Goal: Book appointment/travel/reservation

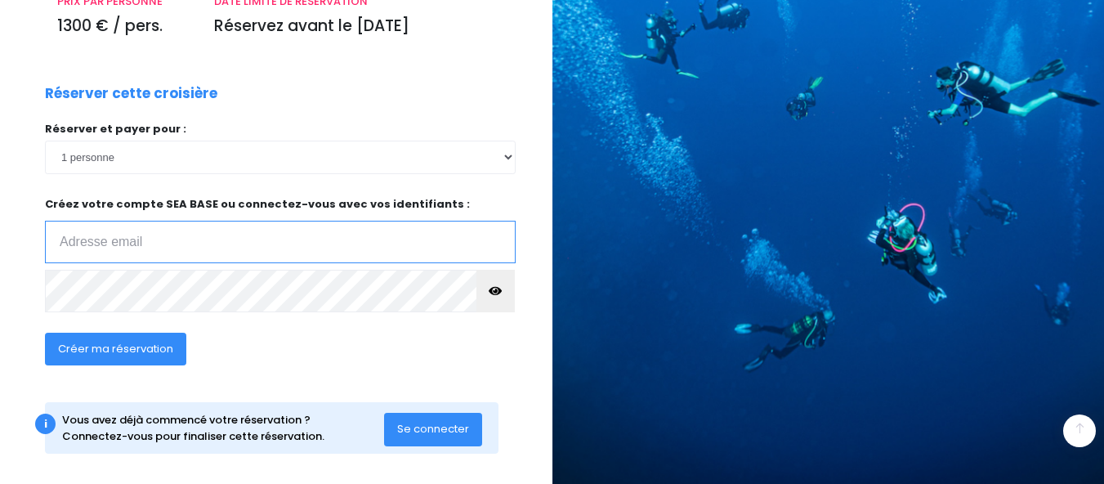
click at [263, 257] on input "email" at bounding box center [280, 242] width 471 height 42
type input "[PERSON_NAME][EMAIL_ADDRESS][DOMAIN_NAME]"
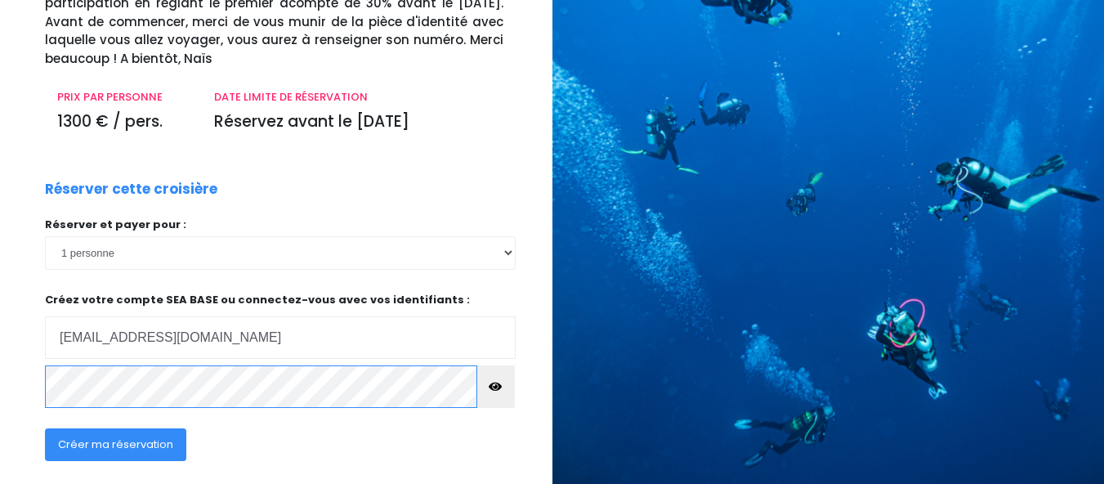
scroll to position [192, 0]
click input "submit" at bounding box center [0, 0] width 0 height 0
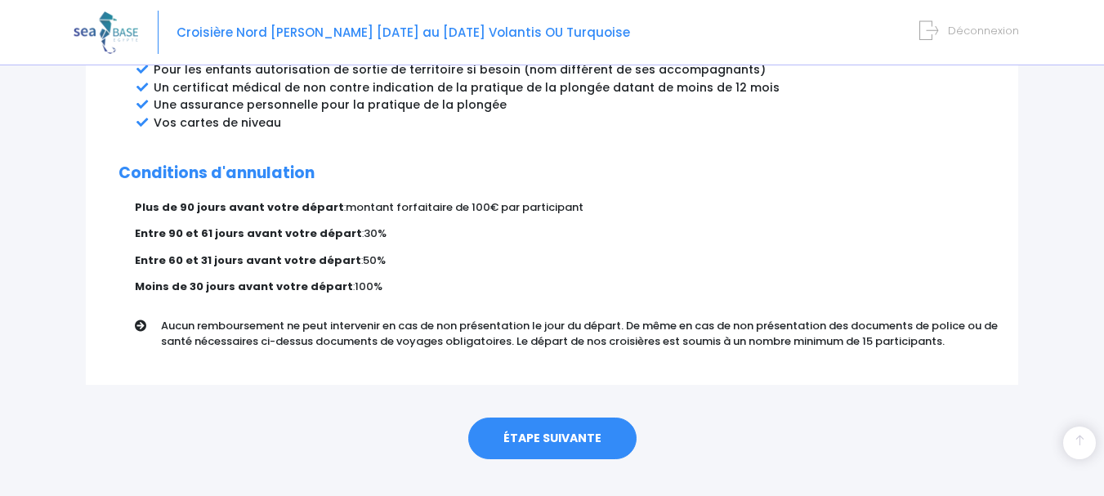
scroll to position [998, 0]
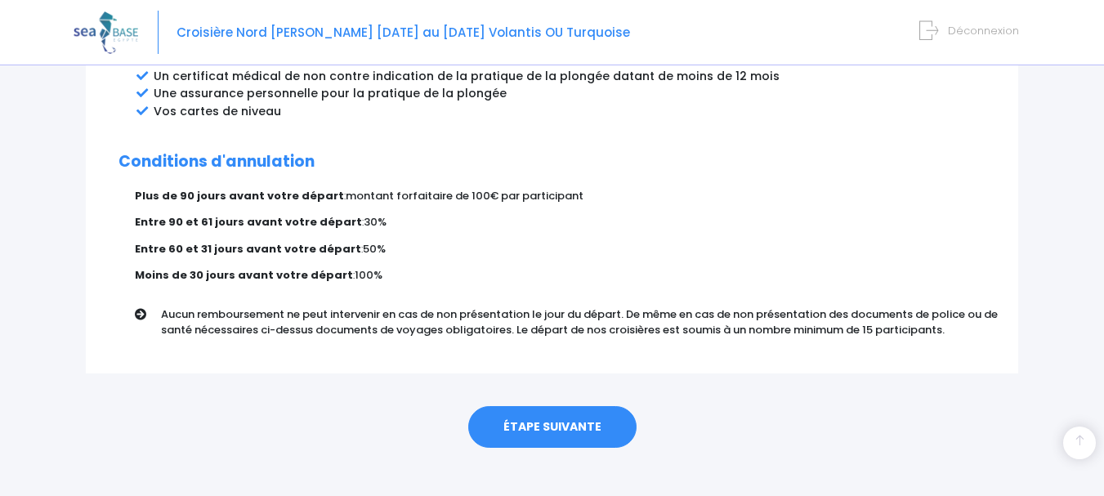
click at [539, 414] on link "ÉTAPE SUIVANTE" at bounding box center [552, 427] width 168 height 42
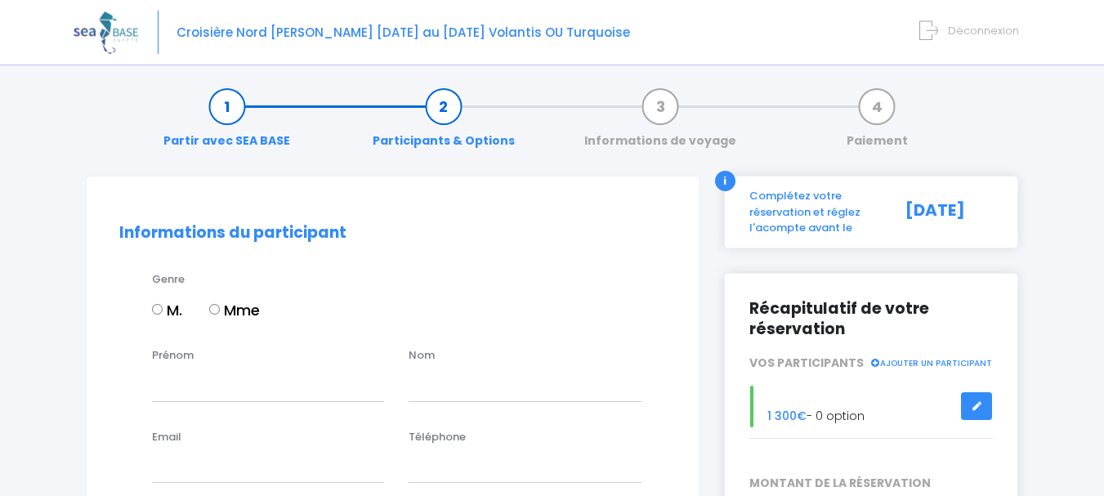
scroll to position [3, 0]
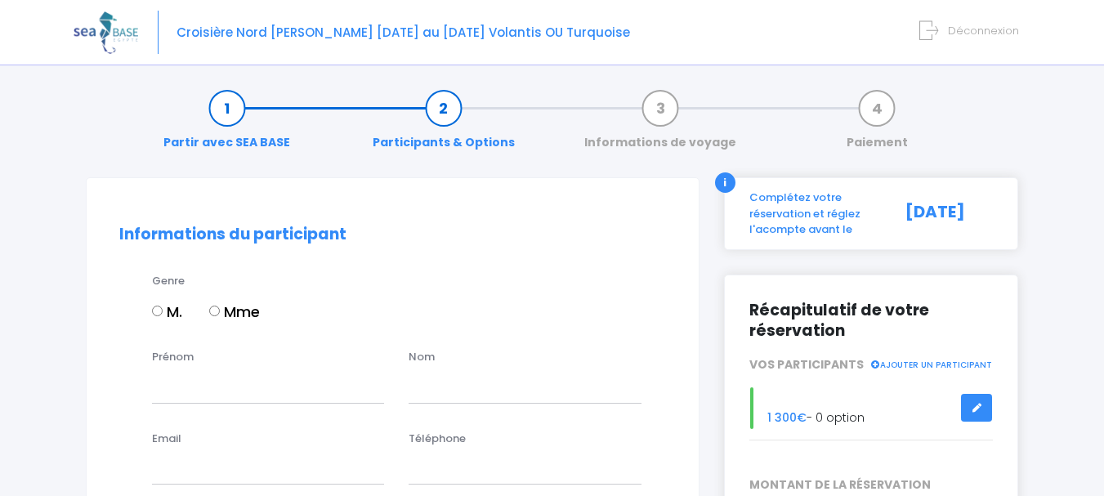
click at [260, 307] on label "Mme" at bounding box center [234, 312] width 51 height 22
click at [220, 307] on input "Mme" at bounding box center [214, 311] width 11 height 11
radio input "true"
click at [255, 380] on input "Prénom" at bounding box center [268, 386] width 232 height 33
type input "Marie"
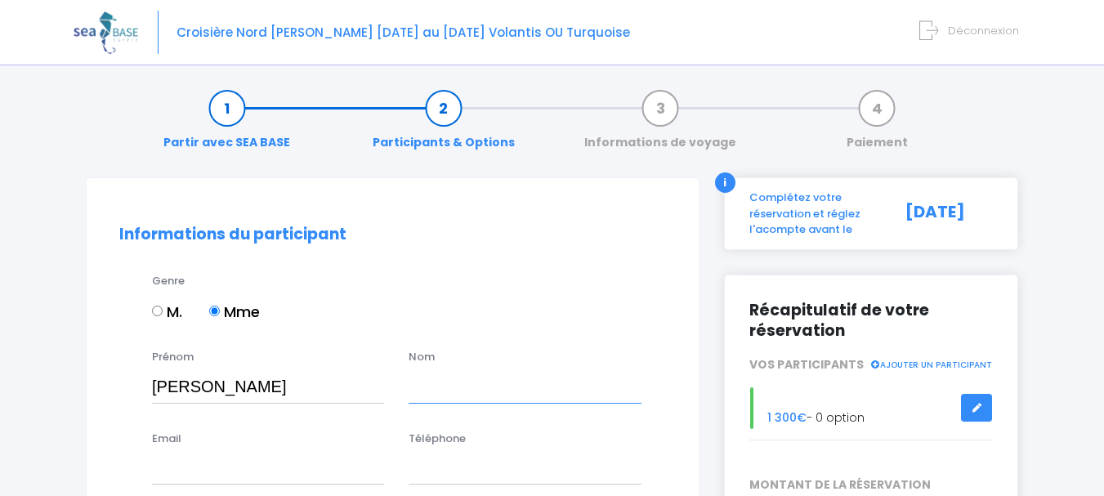
type input "Lyoret"
type input "marie.lyoret@hotmail.fr"
type input "0675060467"
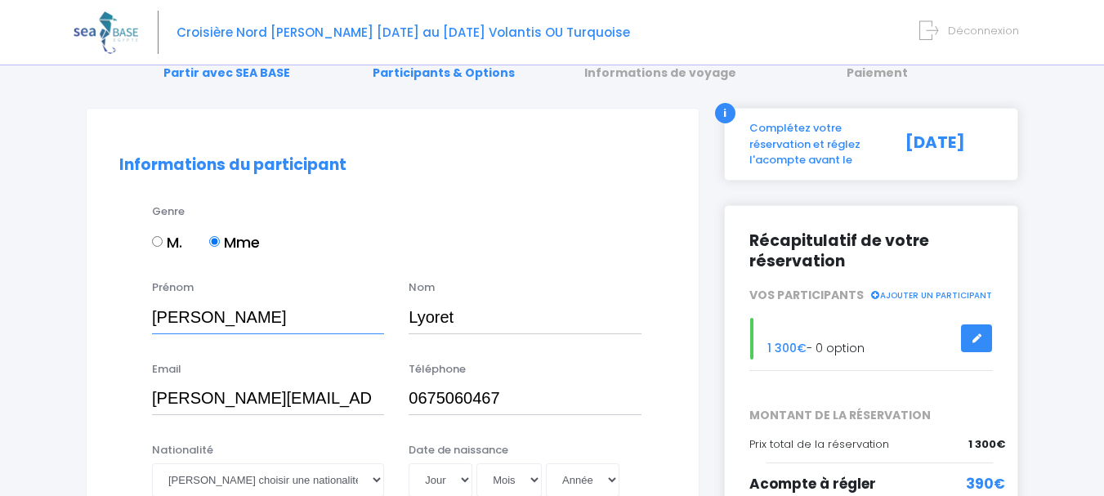
scroll to position [0, 0]
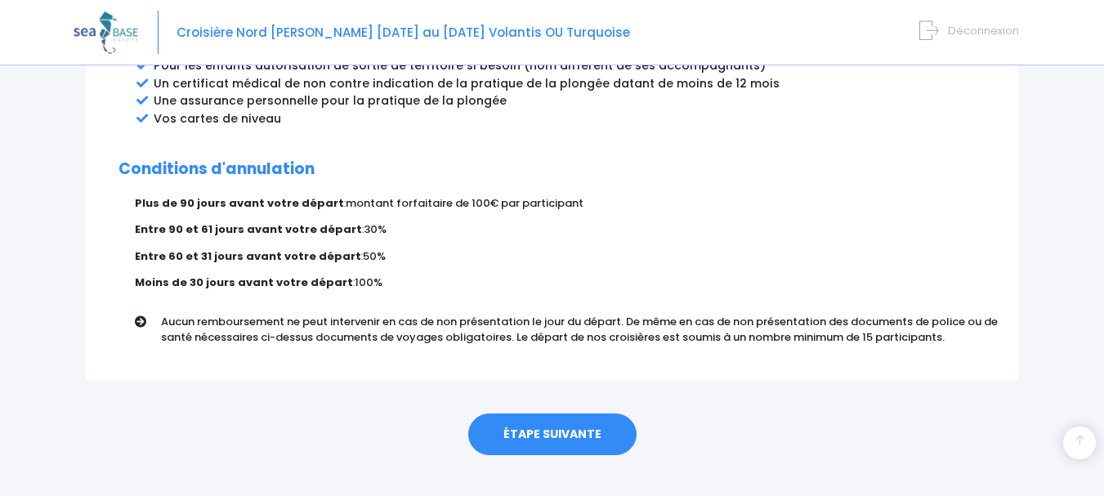
scroll to position [998, 0]
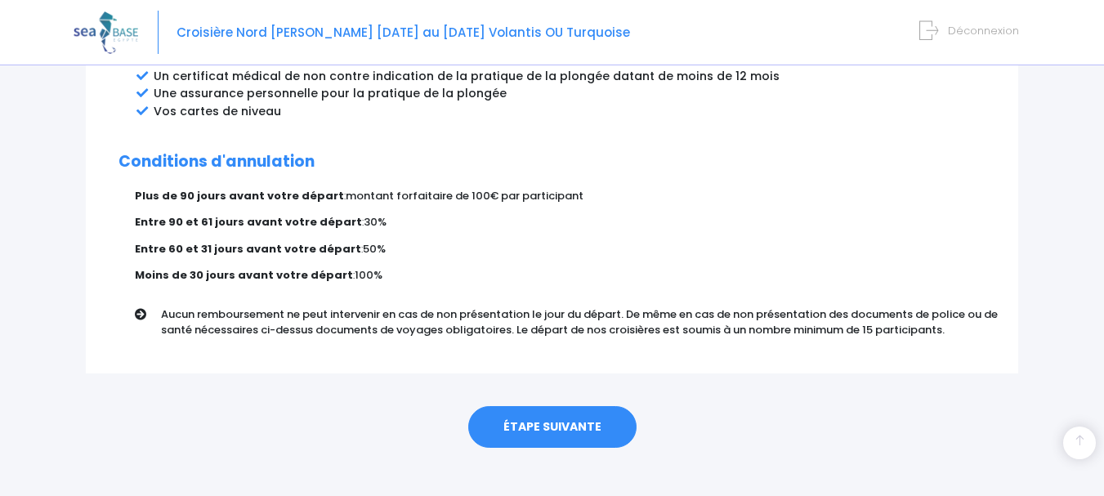
click at [573, 410] on link "ÉTAPE SUIVANTE" at bounding box center [552, 427] width 168 height 42
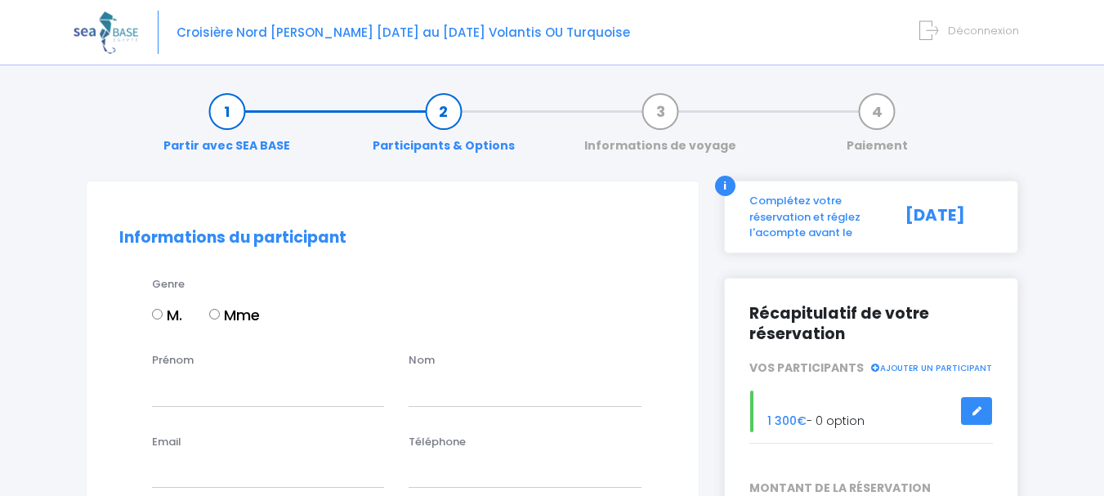
click at [225, 314] on label "Mme" at bounding box center [234, 315] width 51 height 22
click at [220, 314] on input "Mme" at bounding box center [214, 314] width 11 height 11
radio input "true"
click at [221, 396] on input "Prénom" at bounding box center [268, 389] width 232 height 33
type input "Marie"
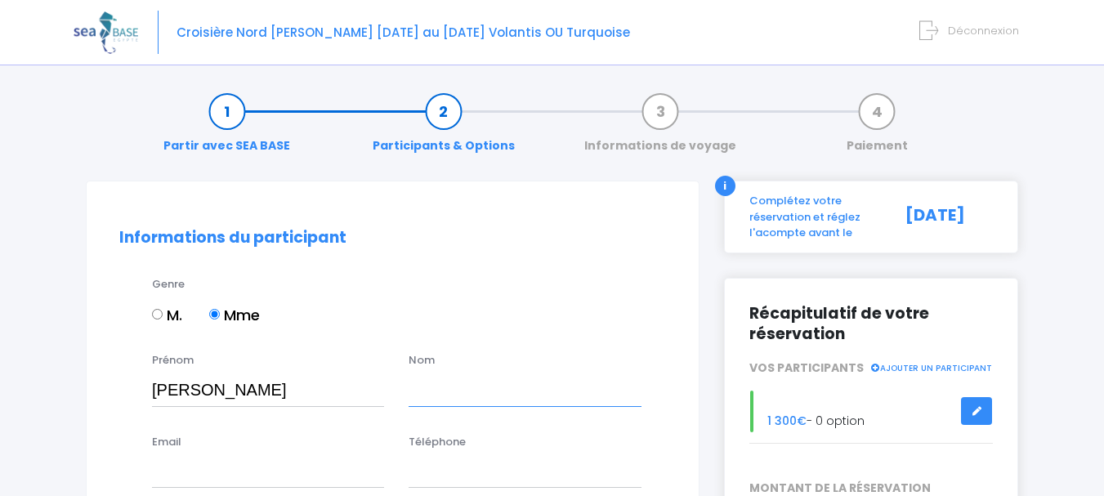
type input "Lyoret"
type input "marie.lyoret@hotmail.fr"
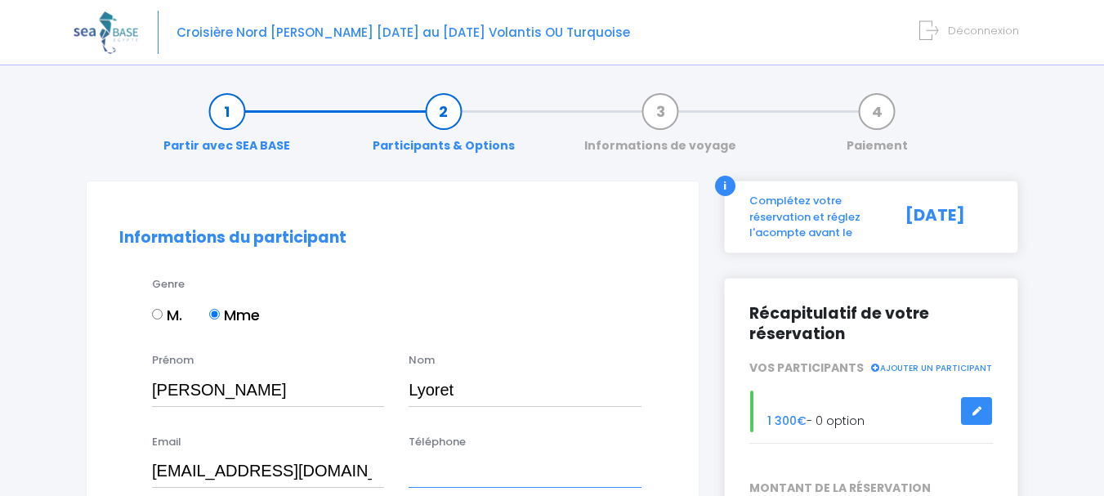
type input "0675060467"
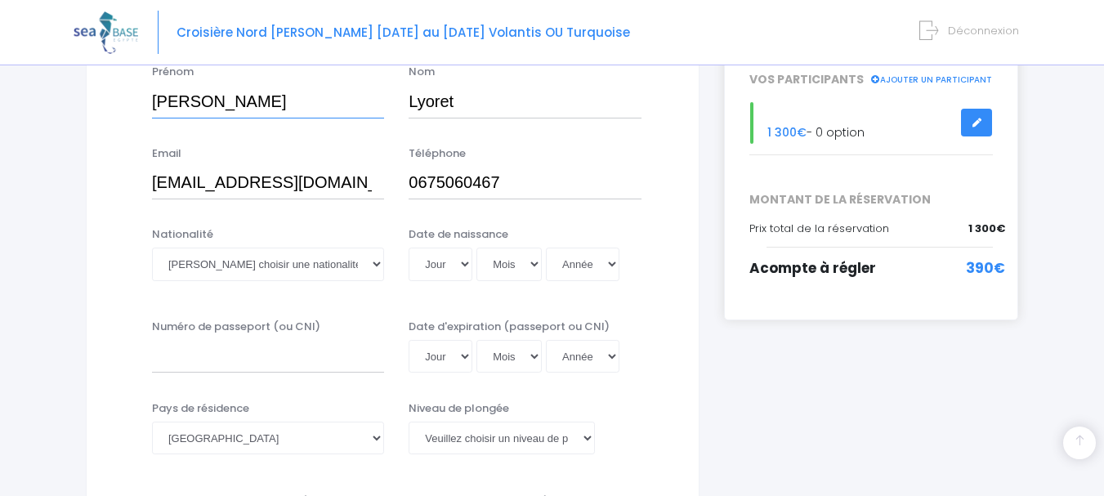
scroll to position [294, 0]
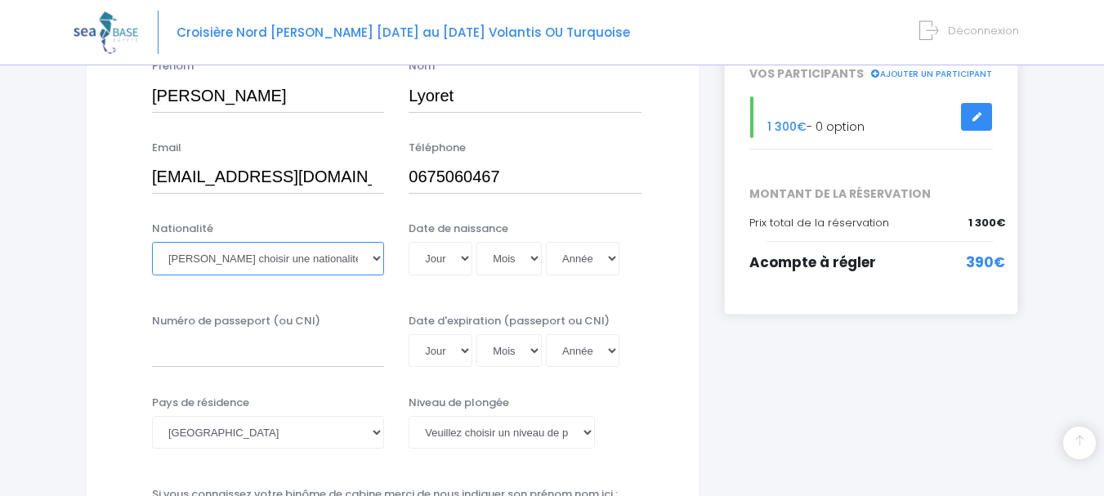
click at [361, 266] on select "Veuillez choisir une nationalité Afghane Albanaise Algerienne Allemande America…" at bounding box center [268, 258] width 232 height 33
select select "Française"
click at [152, 242] on select "Veuillez choisir une nationalité Afghane Albanaise Algerienne Allemande America…" at bounding box center [268, 258] width 232 height 33
click at [458, 260] on select "Jour 01 02 03 04 05 06 07 08 09 10 11 12 13 14 15 16 17 18 19 20 21 22 23 24 25…" at bounding box center [441, 258] width 64 height 33
select select "20"
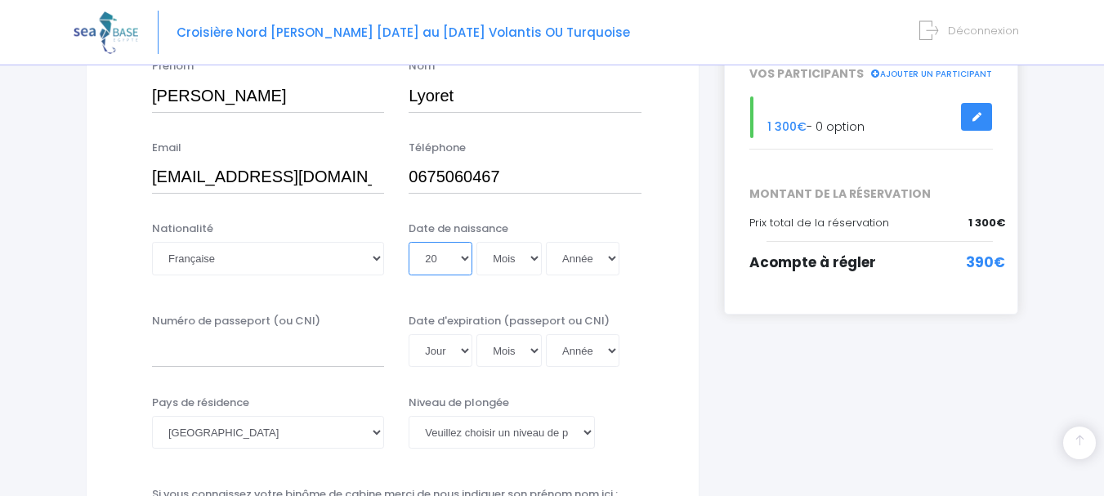
click at [409, 242] on select "Jour 01 02 03 04 05 06 07 08 09 10 11 12 13 14 15 16 17 18 19 20 21 22 23 24 25…" at bounding box center [441, 258] width 64 height 33
click at [517, 266] on select "Mois 01 02 03 04 05 06 07 08 09 10 11 12" at bounding box center [508, 258] width 65 height 33
select select "08"
click at [476, 242] on select "Mois 01 02 03 04 05 06 07 08 09 10 11 12" at bounding box center [508, 258] width 65 height 33
click at [570, 256] on select "Année 2045 2044 2043 2042 2041 2040 2039 2038 2037 2036 2035 2034 2033 2032 203…" at bounding box center [583, 258] width 74 height 33
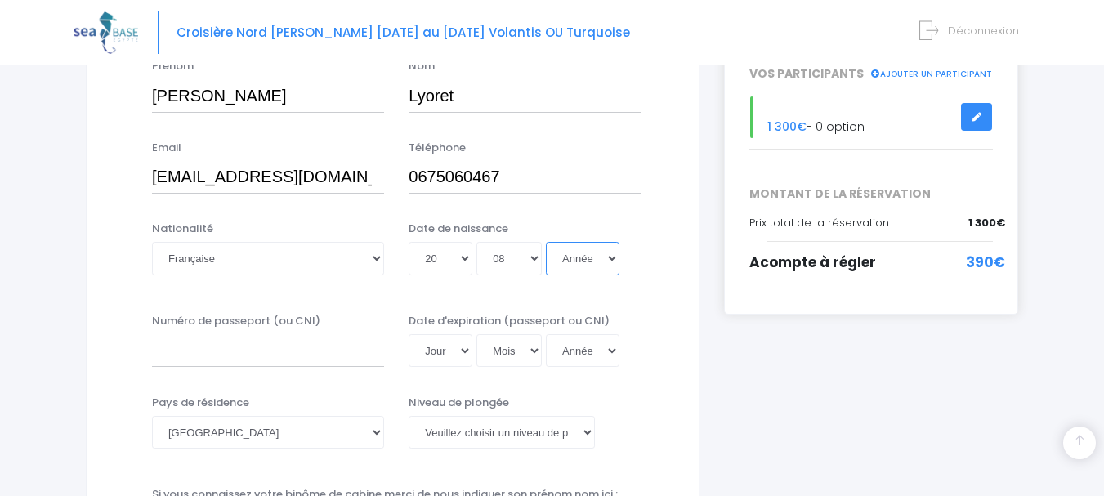
select select "1996"
click at [546, 242] on select "Année 2045 2044 2043 2042 2041 2040 2039 2038 2037 2036 2035 2034 2033 2032 203…" at bounding box center [583, 258] width 74 height 33
type input "1996-08-20"
click at [326, 342] on input "Numéro de passeport (ou CNI)" at bounding box center [268, 350] width 232 height 33
type input "18HE54950"
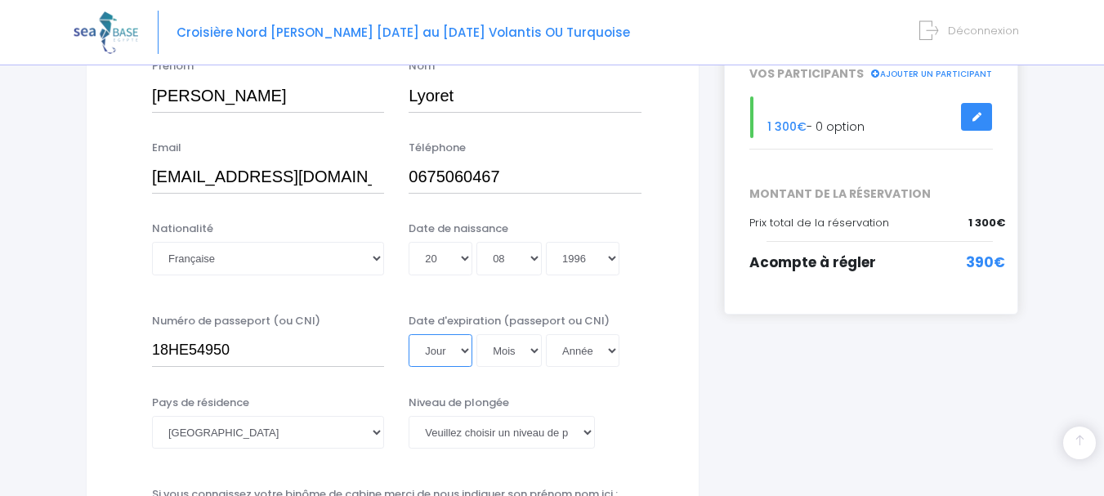
click at [455, 343] on select "Jour 01 02 03 04 05 06 07 08 09 10 11 12 13 14 15 16 17 18 19 20 21 22 23 24 25…" at bounding box center [441, 350] width 64 height 33
select select "02"
click at [409, 334] on select "Jour 01 02 03 04 05 06 07 08 09 10 11 12 13 14 15 16 17 18 19 20 21 22 23 24 25…" at bounding box center [441, 350] width 64 height 33
click at [512, 356] on select "Mois 01 02 03 04 05 06 07 08 09 10 11 12" at bounding box center [508, 350] width 65 height 33
select select "01"
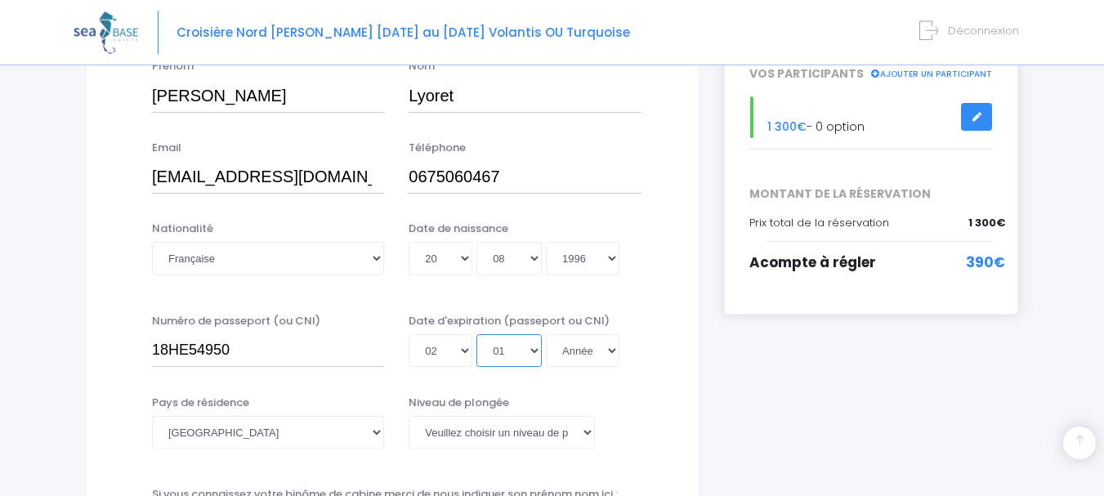
click at [476, 334] on select "Mois 01 02 03 04 05 06 07 08 09 10 11 12" at bounding box center [508, 350] width 65 height 33
click at [592, 355] on select "Année 2045 2044 2043 2042 2041 2040 2039 2038 2037 2036 2035 2034 2033 2032 203…" at bounding box center [583, 350] width 74 height 33
select select "2029"
click at [546, 334] on select "Année 2045 2044 2043 2042 2041 2040 2039 2038 2037 2036 2035 2034 2033 2032 203…" at bounding box center [583, 350] width 74 height 33
type input "2029-01-02"
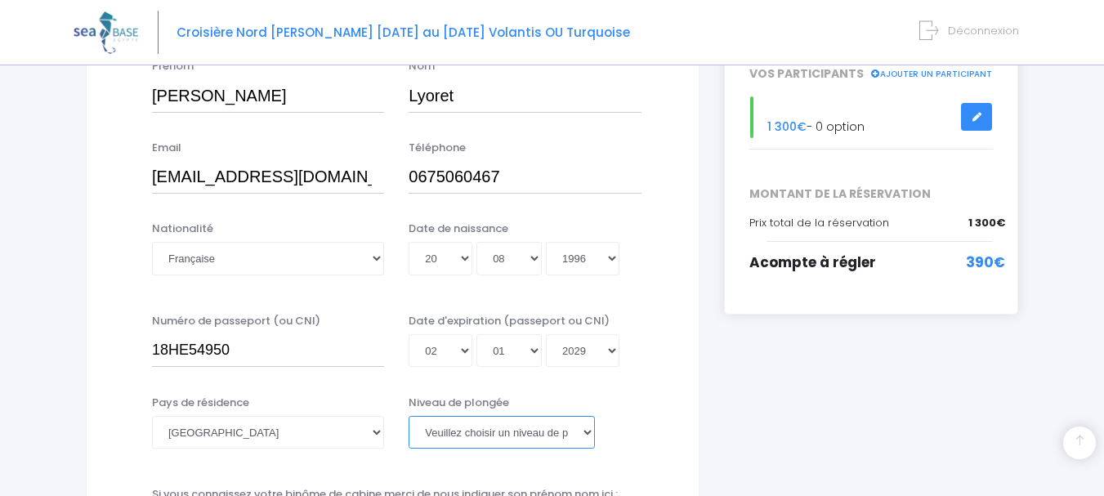
click at [578, 432] on select "Veuillez choisir un niveau de plongée Non plongeur Junior OW diver Adventure OW…" at bounding box center [501, 432] width 185 height 33
select select "N3"
click at [409, 416] on select "Veuillez choisir un niveau de plongée Non plongeur Junior OW diver Adventure OW…" at bounding box center [501, 432] width 185 height 33
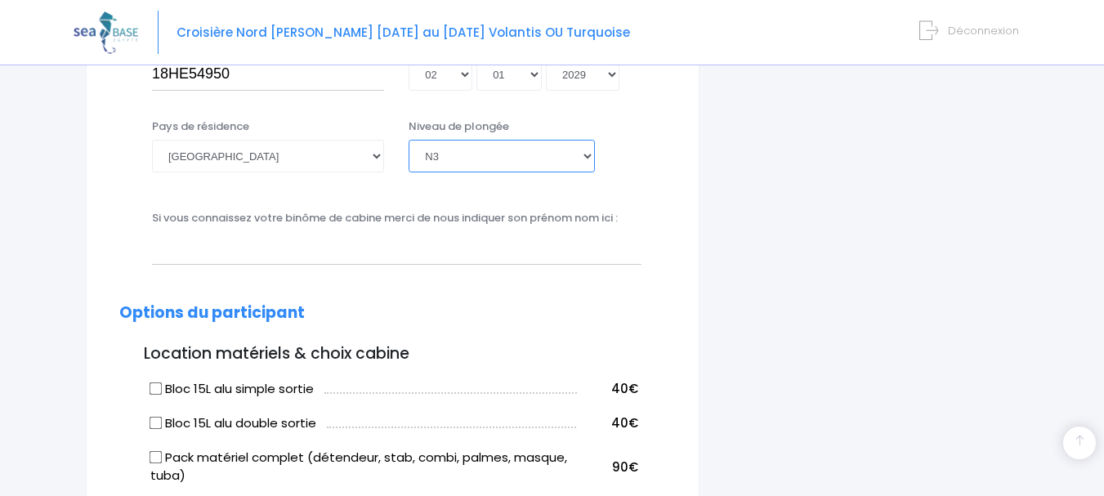
scroll to position [574, 0]
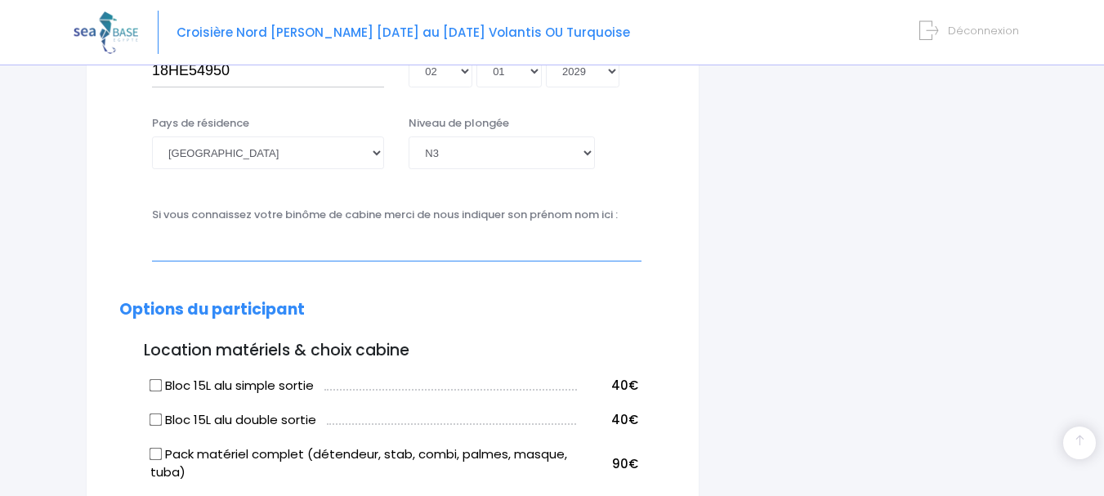
click at [469, 255] on input "text" at bounding box center [396, 244] width 489 height 33
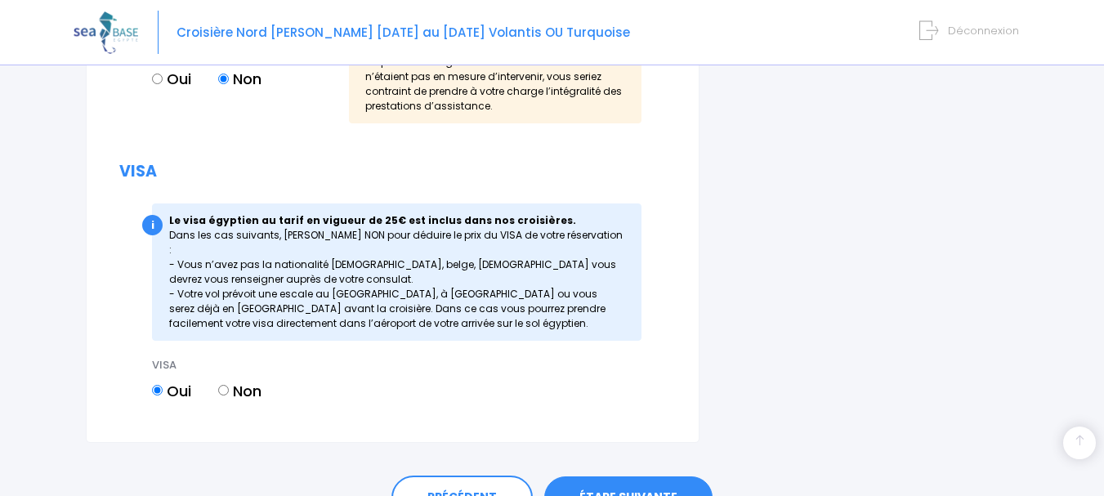
scroll to position [1836, 0]
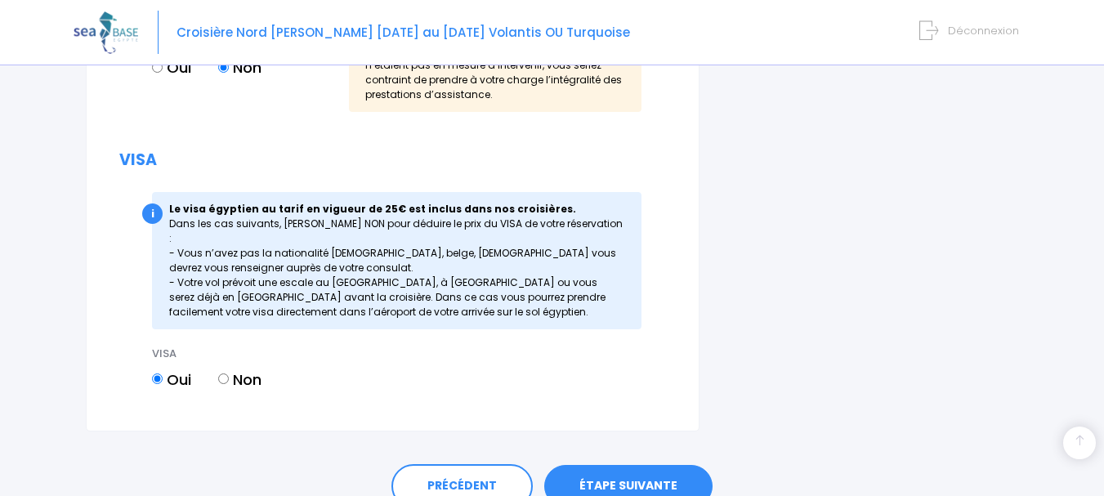
type input "Alexandre Ball"
click at [641, 474] on link "ÉTAPE SUIVANTE" at bounding box center [628, 486] width 168 height 42
click at [636, 478] on link "ÉTAPE SUIVANTE" at bounding box center [628, 486] width 168 height 42
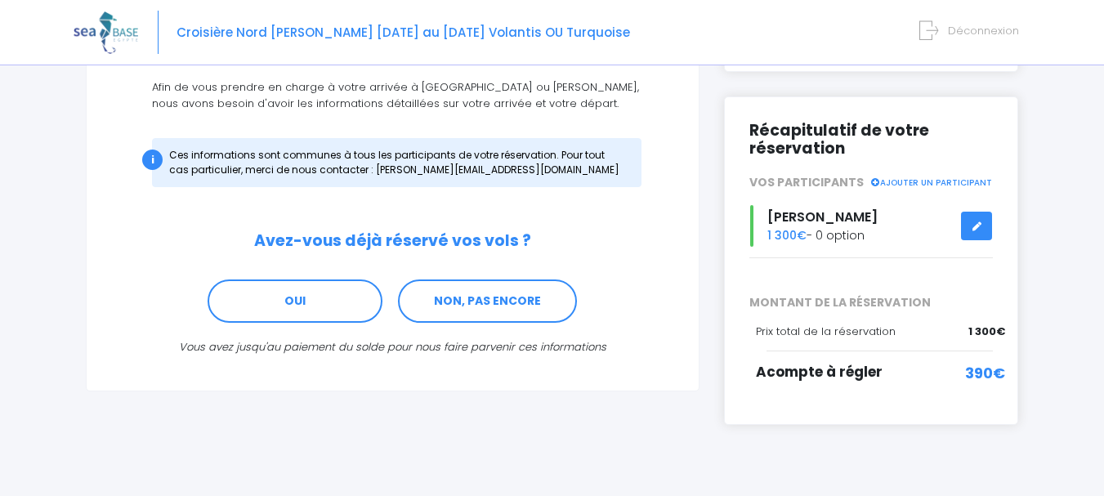
scroll to position [182, 0]
click at [329, 317] on link "OUI" at bounding box center [295, 301] width 175 height 44
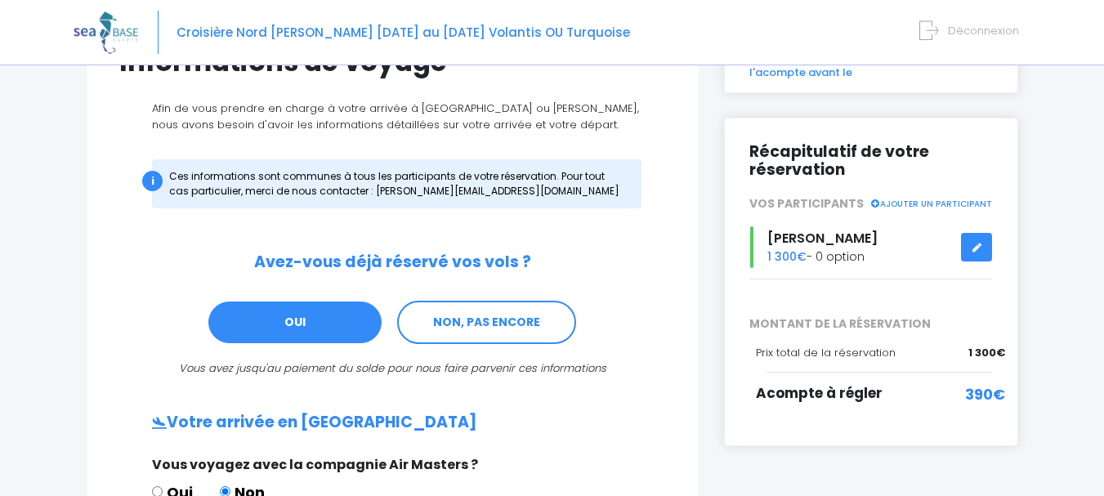
scroll to position [159, 0]
click at [459, 325] on link "NON, PAS ENCORE" at bounding box center [486, 324] width 179 height 44
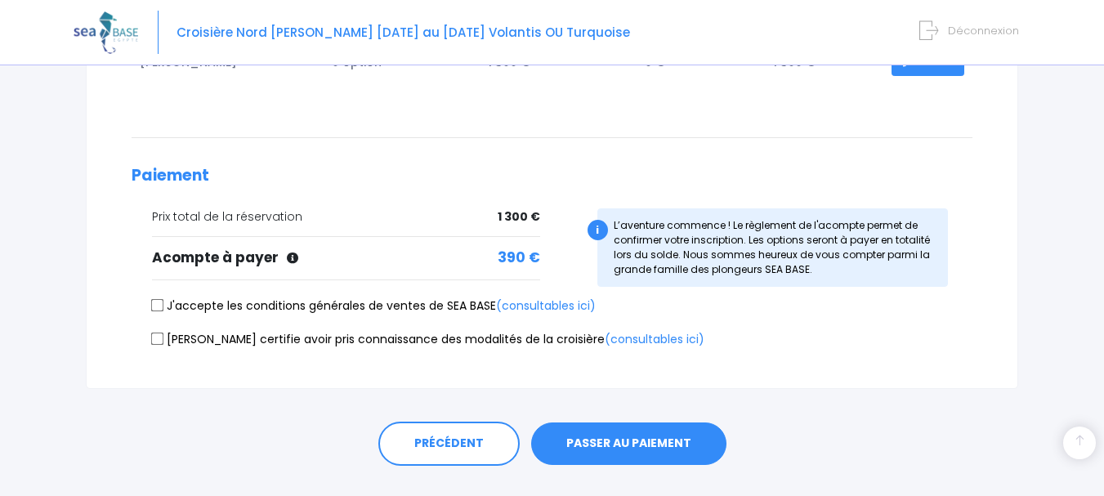
scroll to position [382, 0]
